Goal: Information Seeking & Learning: Learn about a topic

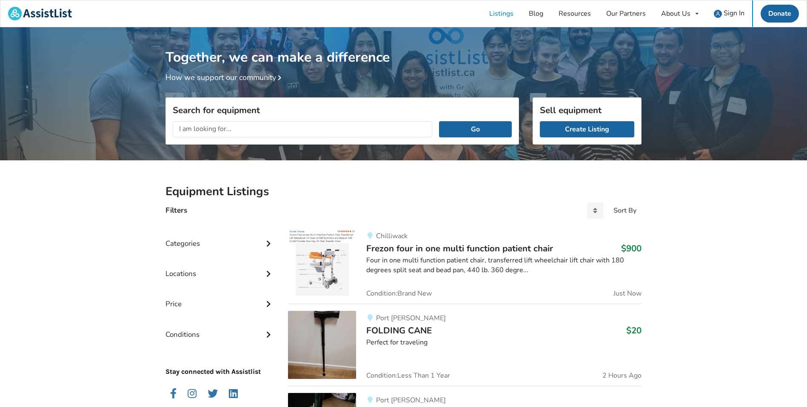
click at [174, 242] on div "Categories" at bounding box center [219, 237] width 109 height 30
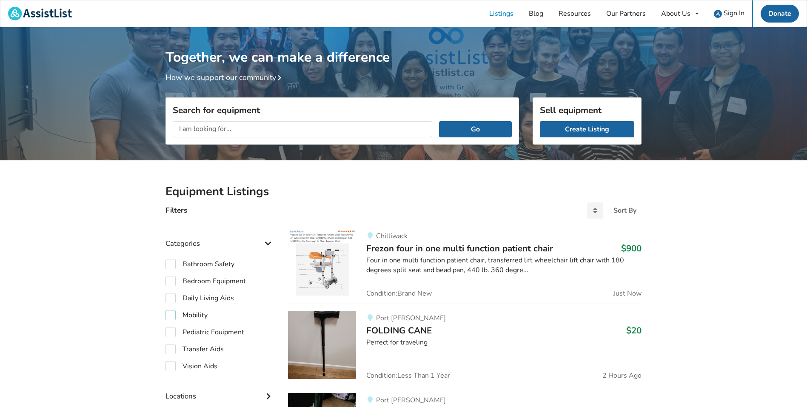
click at [170, 314] on label "Mobility" at bounding box center [186, 315] width 42 height 10
checkbox input "true"
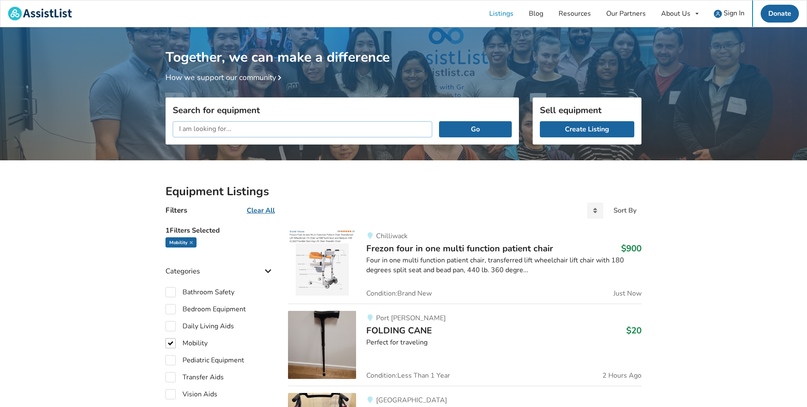
click at [218, 128] on input "text" at bounding box center [303, 129] width 260 height 16
type input "knee brace"
click at [439, 121] on button "Go" at bounding box center [475, 129] width 73 height 16
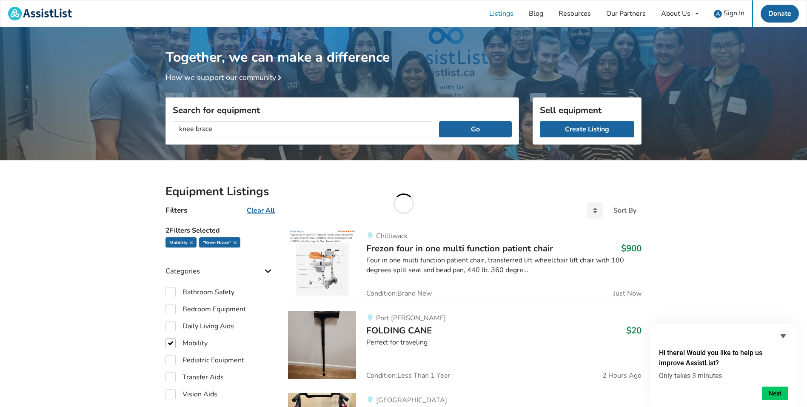
click at [258, 212] on u "Clear All" at bounding box center [261, 210] width 28 height 9
checkbox input "false"
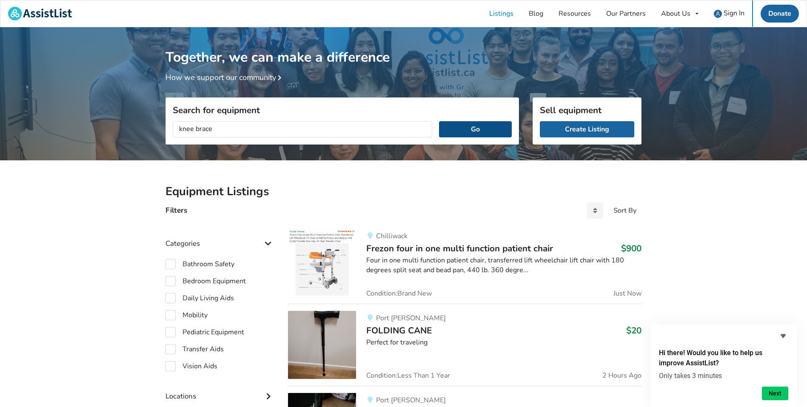
click at [457, 129] on button "Go" at bounding box center [475, 129] width 73 height 16
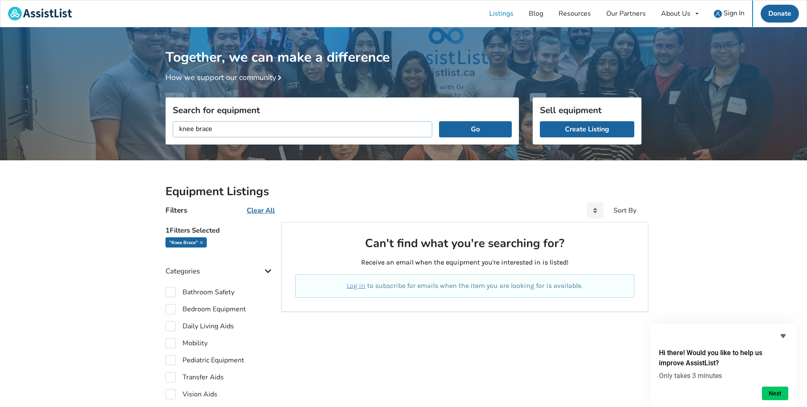
click at [194, 125] on input "knee brace" at bounding box center [303, 129] width 260 height 16
type input "brace"
click at [484, 130] on button "Go" at bounding box center [475, 129] width 73 height 16
